Goal: Information Seeking & Learning: Learn about a topic

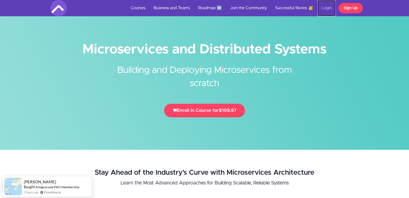
click at [330, 9] on link "Login" at bounding box center [327, 8] width 18 height 16
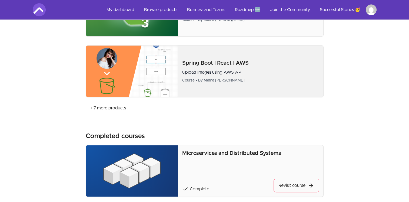
scroll to position [298, 0]
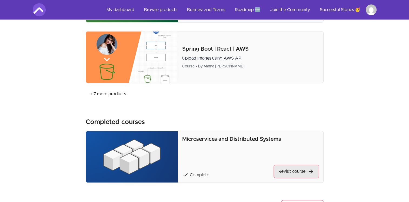
click at [288, 172] on link "Revisit course" at bounding box center [296, 172] width 45 height 14
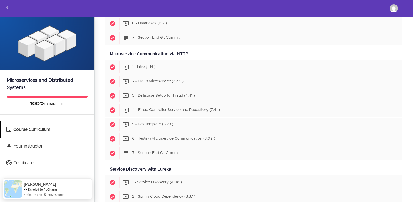
scroll to position [298, 0]
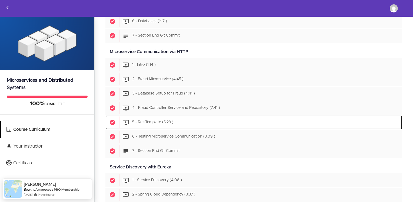
click at [160, 120] on span "5 - RestTemplate (5:23 )" at bounding box center [152, 122] width 41 height 4
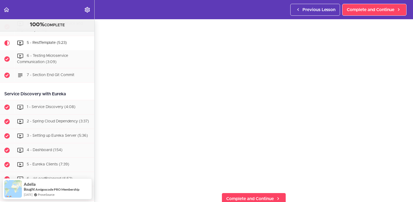
scroll to position [27, 0]
